Goal: Information Seeking & Learning: Learn about a topic

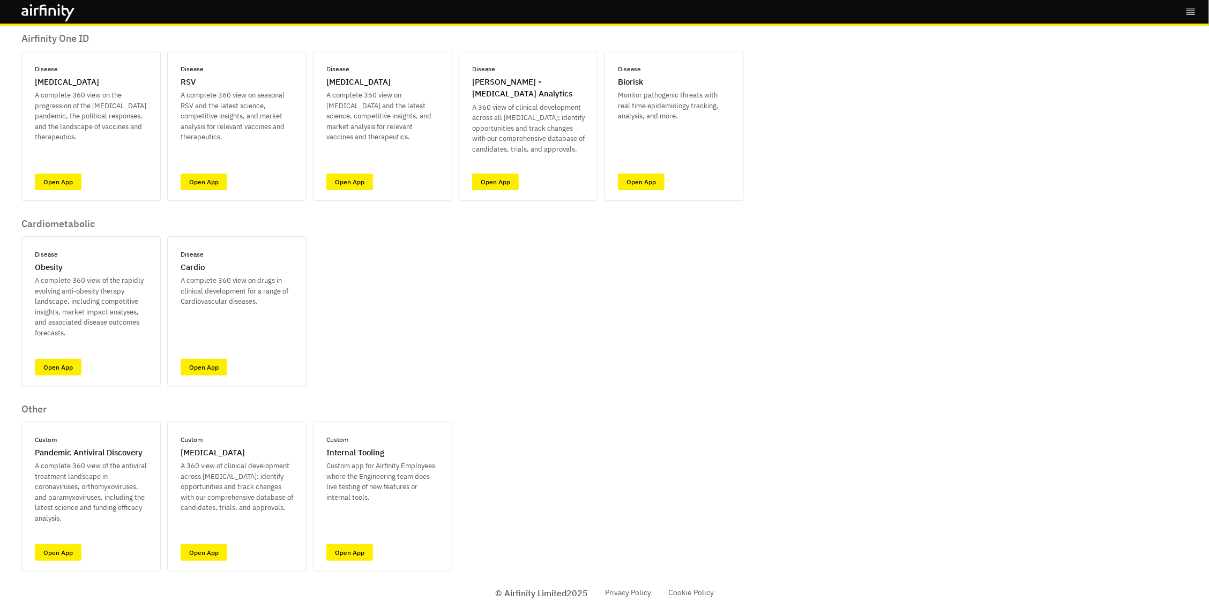
scroll to position [73, 0]
click at [206, 549] on link "Open App" at bounding box center [204, 553] width 47 height 17
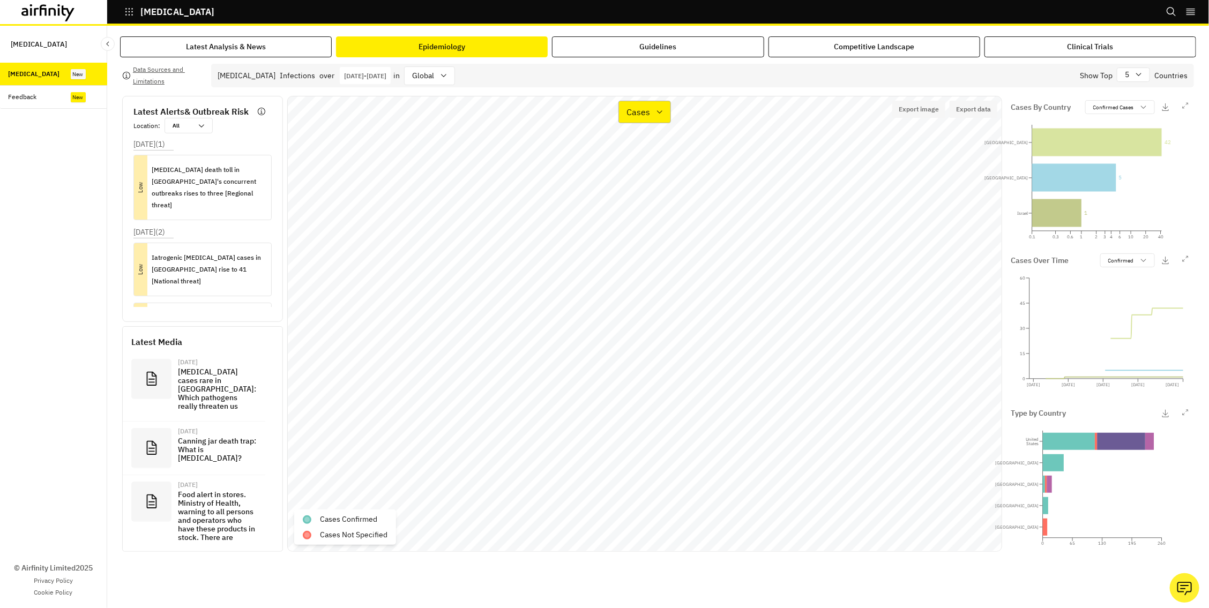
click at [649, 111] on p "Cases" at bounding box center [638, 112] width 24 height 13
click at [649, 158] on p "Types" at bounding box center [638, 164] width 23 height 13
click at [1183, 258] on icon "button" at bounding box center [1185, 259] width 6 height 6
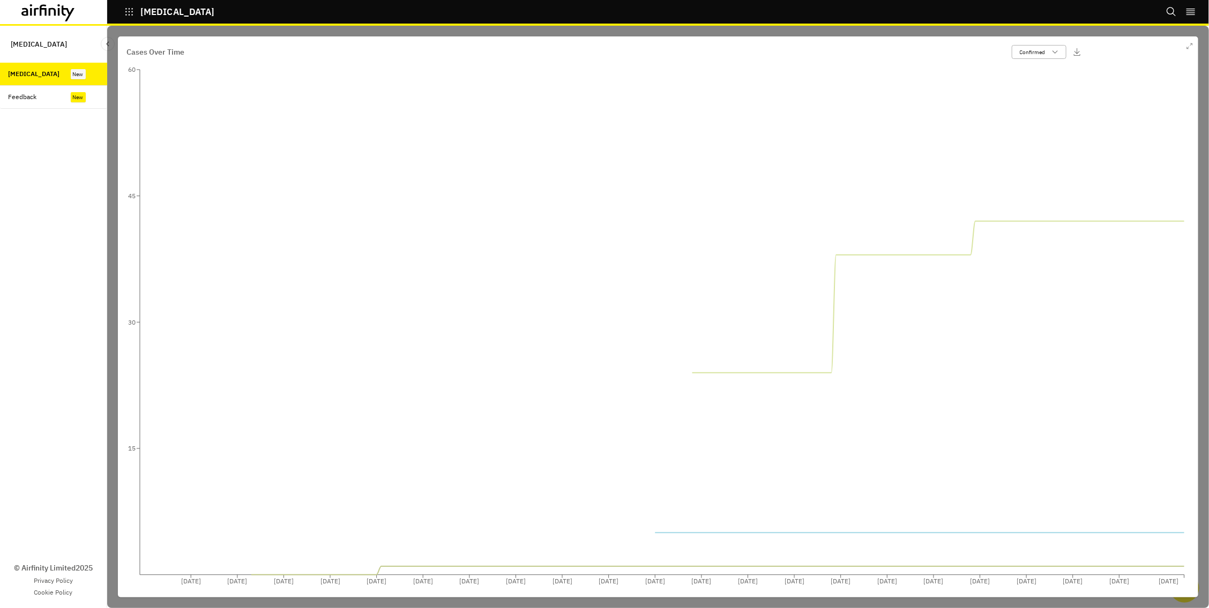
click at [1044, 51] on p "Confirmed" at bounding box center [1033, 52] width 26 height 8
click at [1037, 88] on p "Suspected" at bounding box center [1032, 92] width 27 height 8
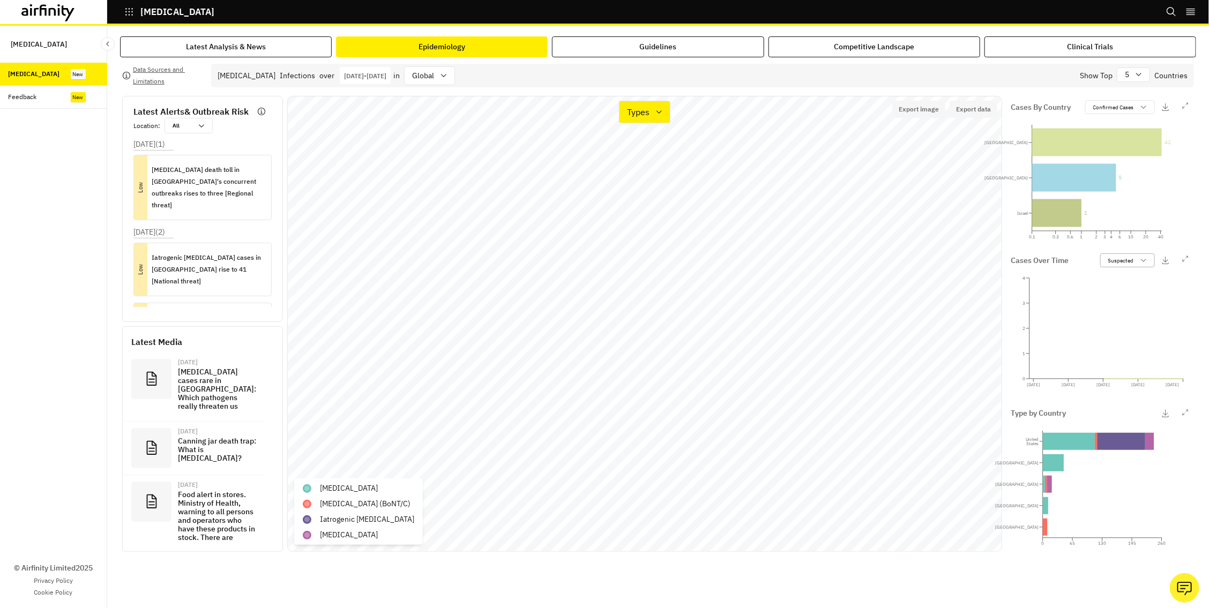
click at [1133, 263] on p "Suspected" at bounding box center [1121, 261] width 26 height 8
click at [1123, 286] on p "Confirmed" at bounding box center [1120, 285] width 26 height 8
click at [1136, 77] on icon at bounding box center [1138, 74] width 9 height 9
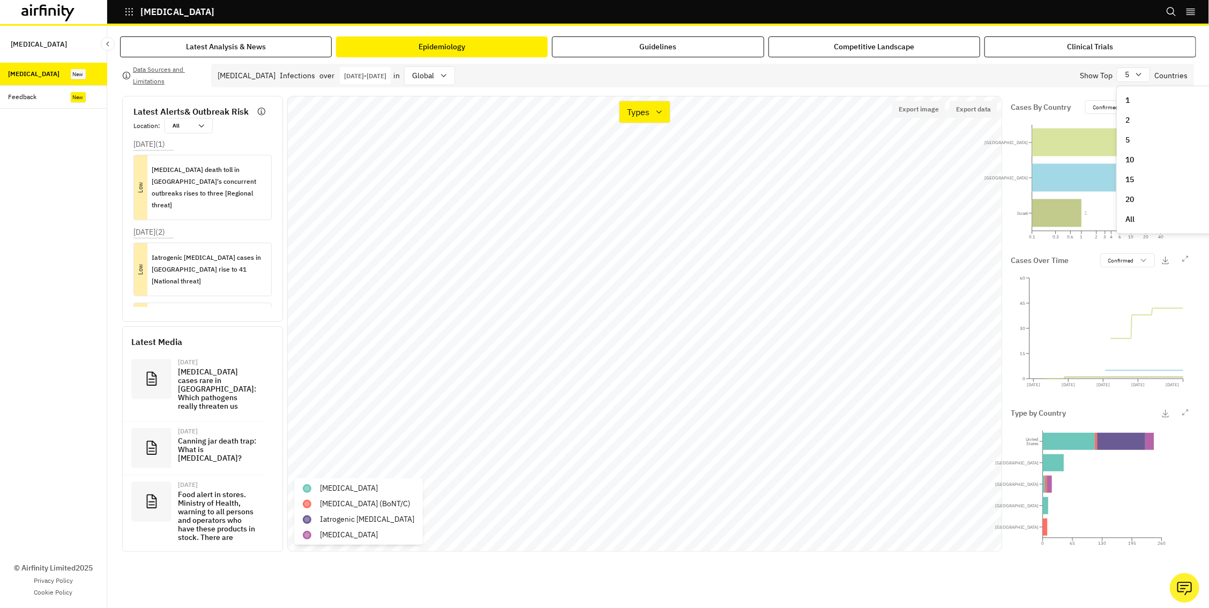
click at [1130, 155] on p "10" at bounding box center [1129, 159] width 9 height 11
click at [1107, 107] on p "Confirmed Cases" at bounding box center [1113, 107] width 41 height 8
click at [1095, 163] on p "Suspected Cases" at bounding box center [1111, 165] width 42 height 8
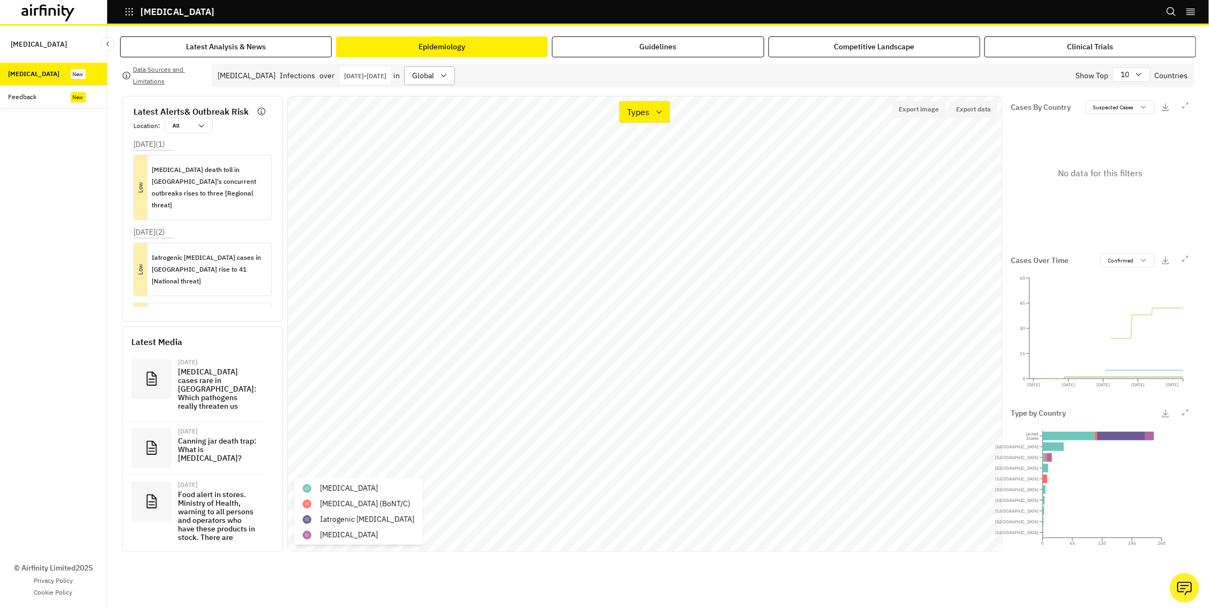
click at [434, 71] on p "global" at bounding box center [423, 75] width 22 height 11
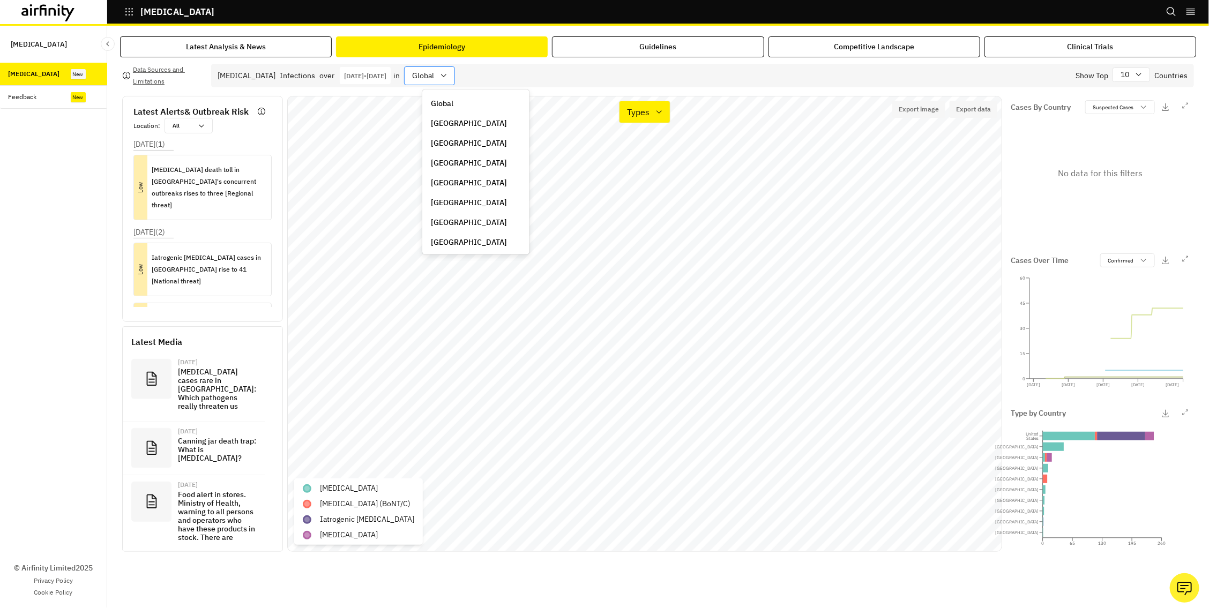
click at [434, 71] on p "global" at bounding box center [423, 75] width 22 height 11
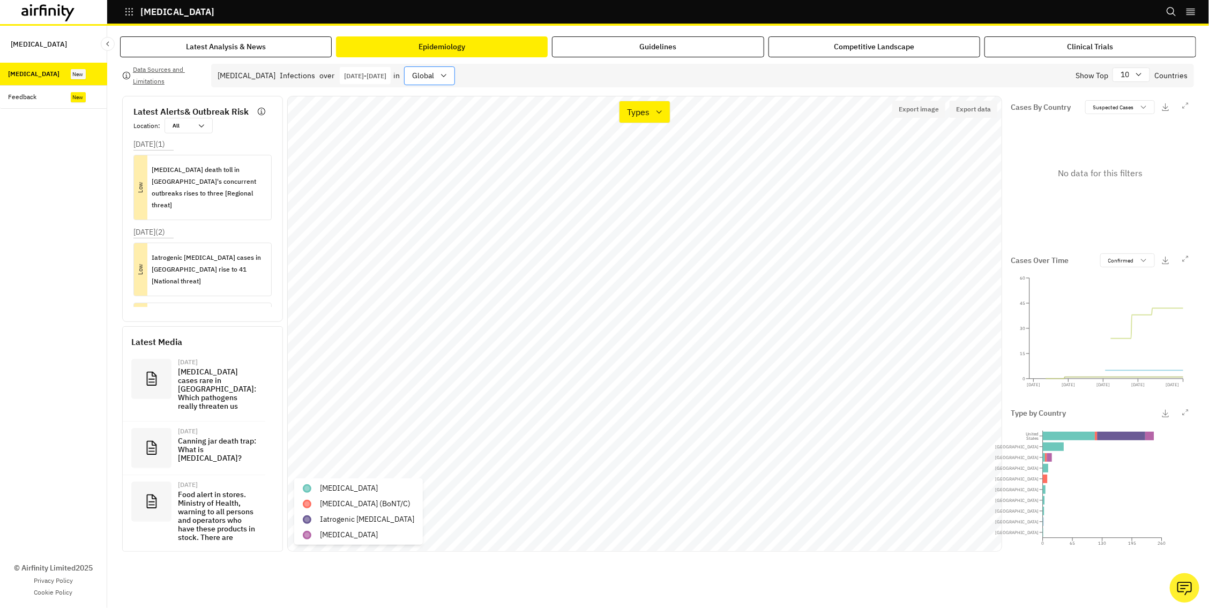
click at [434, 71] on p "global" at bounding box center [423, 75] width 22 height 11
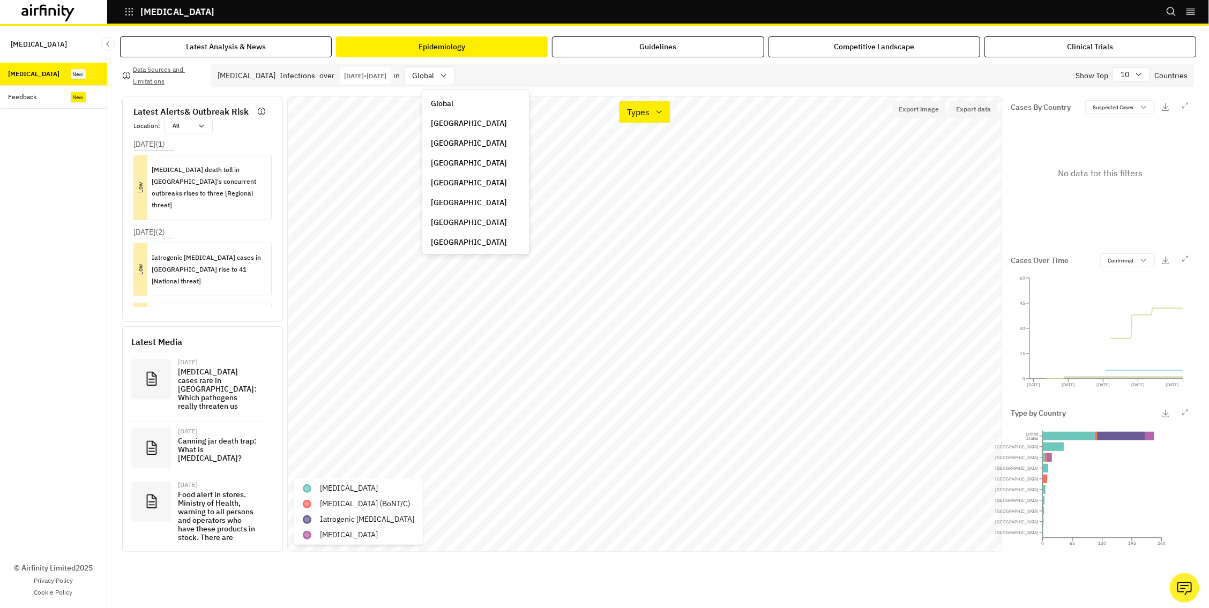
click at [444, 119] on p "Azerbaijan" at bounding box center [469, 123] width 76 height 11
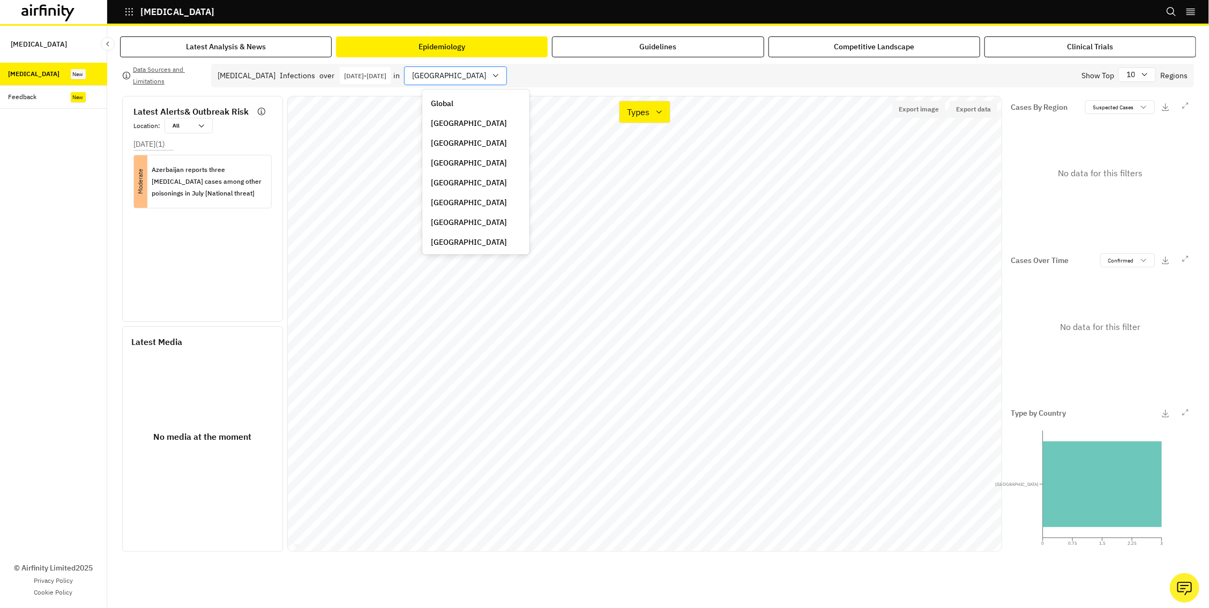
click at [440, 77] on p "Azerbaijan" at bounding box center [449, 75] width 74 height 11
